Goal: Transaction & Acquisition: Download file/media

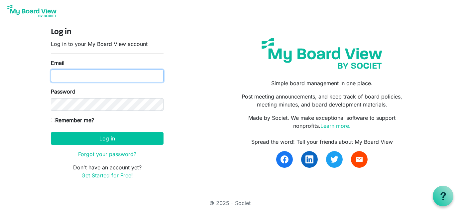
type input "[EMAIL_ADDRESS][DOMAIN_NAME]"
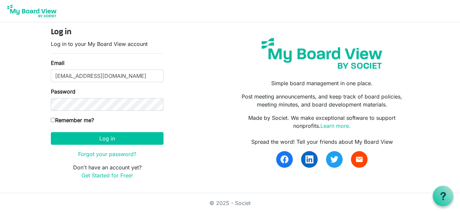
click at [52, 119] on input "Remember me?" at bounding box center [53, 120] width 4 height 4
checkbox input "true"
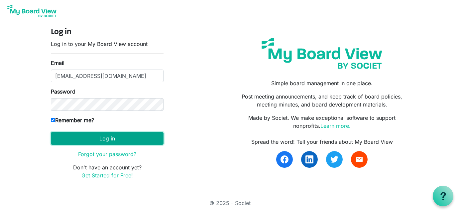
click at [110, 135] on button "Log in" at bounding box center [107, 138] width 113 height 13
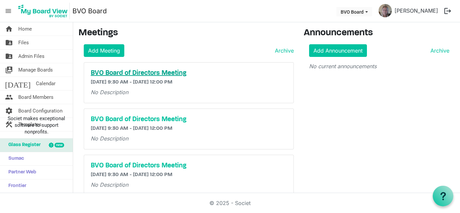
click at [132, 74] on h5 "BVO Board of Directors Meeting" at bounding box center [189, 73] width 196 height 8
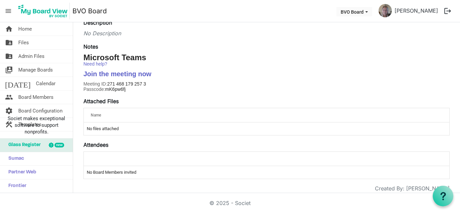
scroll to position [104, 0]
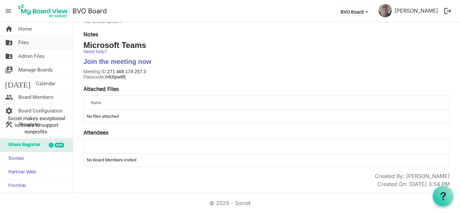
click at [28, 41] on span "Files" at bounding box center [23, 42] width 11 height 13
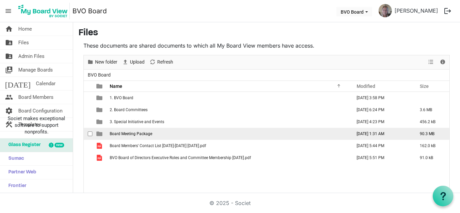
click at [122, 134] on span "Board Meeting Package" at bounding box center [131, 133] width 43 height 5
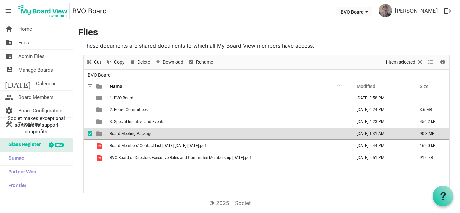
click at [127, 134] on span "Board Meeting Package" at bounding box center [131, 133] width 43 height 5
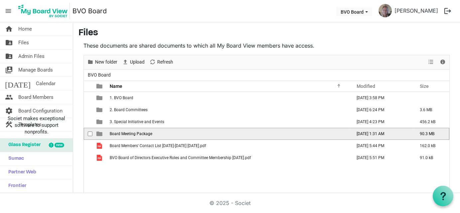
click at [127, 134] on span "Board Meeting Package" at bounding box center [131, 133] width 43 height 5
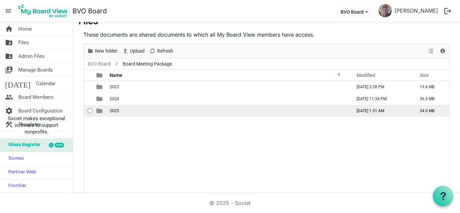
click at [116, 111] on span "2025" at bounding box center [114, 110] width 9 height 5
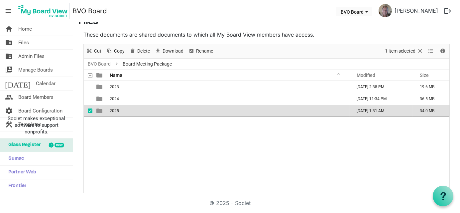
click at [116, 111] on span "2025" at bounding box center [114, 110] width 9 height 5
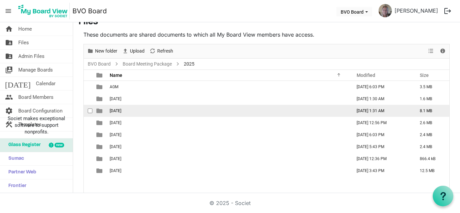
click at [121, 110] on span "[DATE]" at bounding box center [116, 110] width 12 height 5
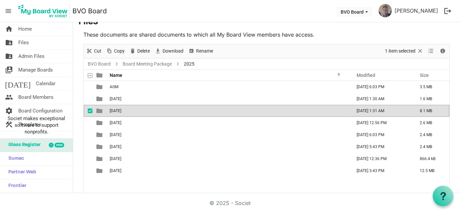
click at [121, 110] on span "[DATE]" at bounding box center [116, 110] width 12 height 5
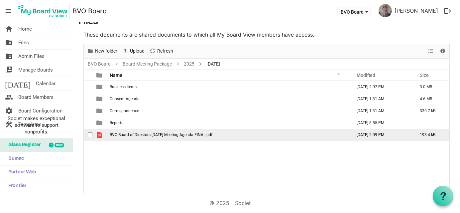
click at [102, 134] on td "is template cell column header type" at bounding box center [99, 135] width 15 height 12
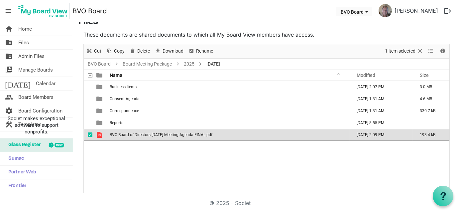
click at [102, 134] on td "is template cell column header type" at bounding box center [99, 135] width 15 height 12
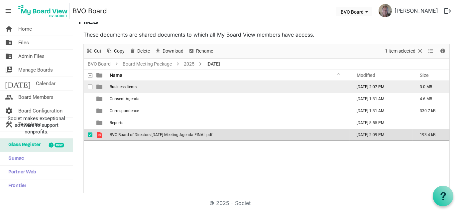
click at [136, 84] on span "Business Items" at bounding box center [123, 86] width 27 height 5
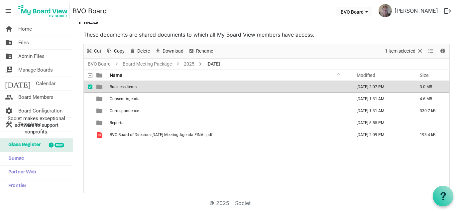
click at [136, 84] on span "Business Items" at bounding box center [123, 86] width 27 height 5
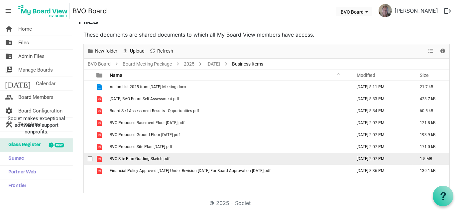
click at [149, 156] on span "BVO Site Plan Grading Sketch.pdf" at bounding box center [140, 158] width 60 height 5
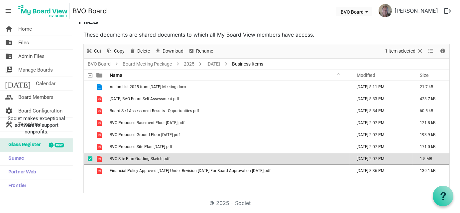
click at [149, 156] on span "BVO Site Plan Grading Sketch.pdf" at bounding box center [140, 158] width 60 height 5
